Goal: Navigation & Orientation: Find specific page/section

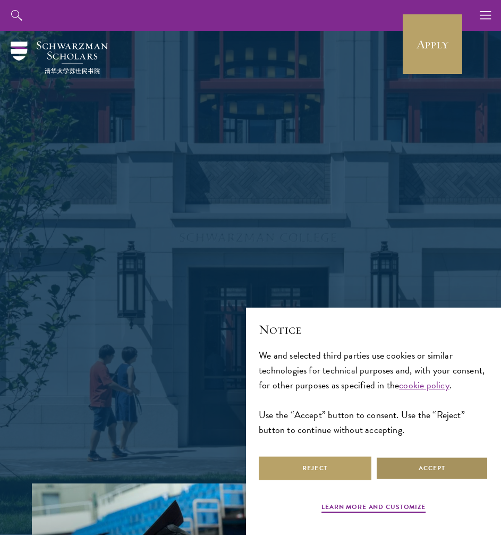
click at [405, 466] on button "Accept" at bounding box center [432, 469] width 113 height 24
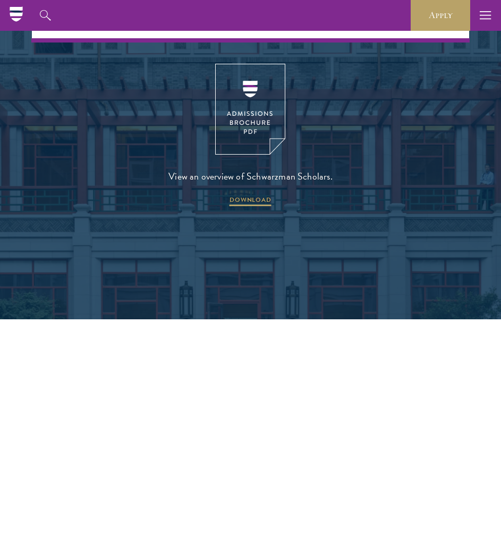
scroll to position [2338, 0]
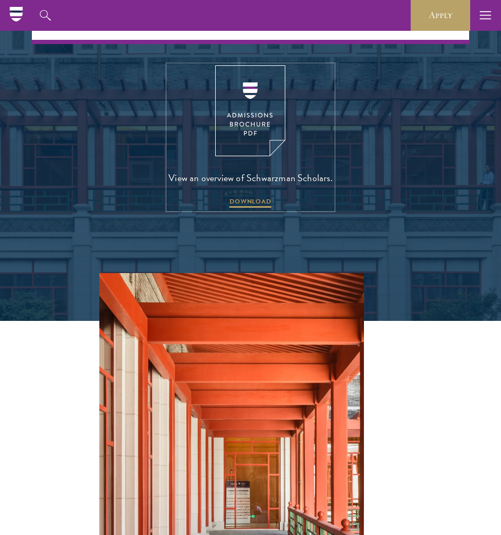
click at [247, 122] on img at bounding box center [250, 110] width 70 height 91
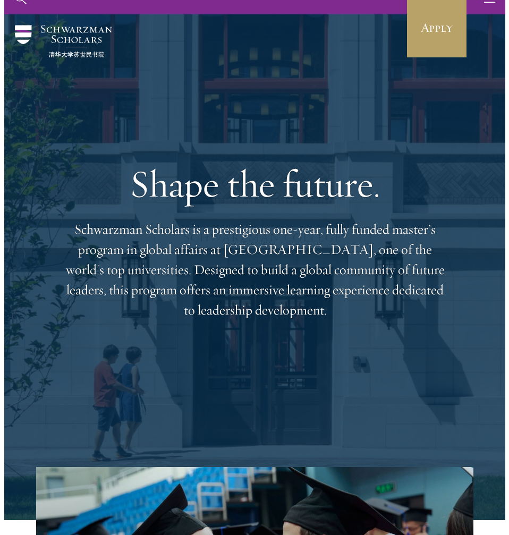
scroll to position [0, 0]
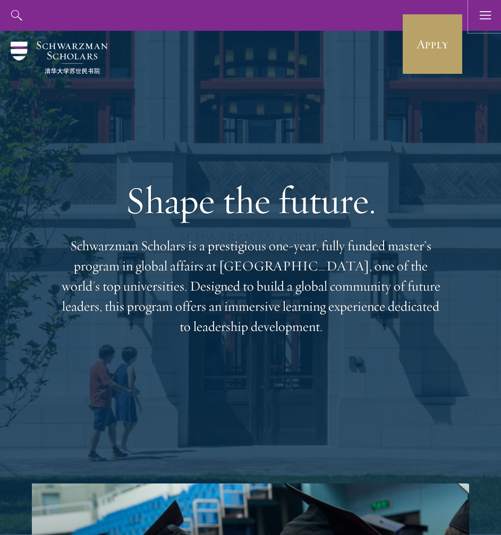
click at [476, 21] on button "button" at bounding box center [486, 15] width 31 height 31
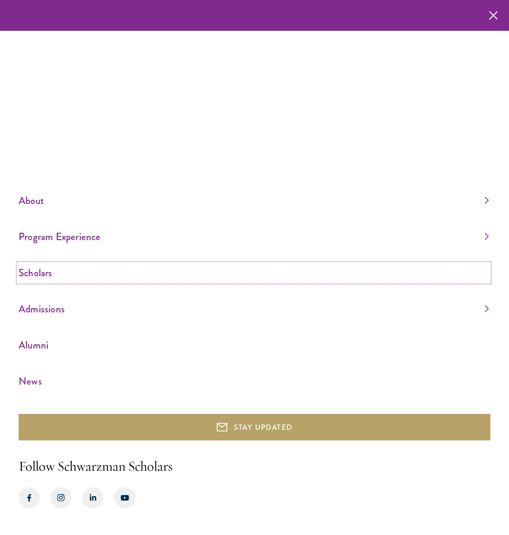
click at [33, 274] on link "Scholars" at bounding box center [254, 273] width 471 height 18
